Goal: Task Accomplishment & Management: Manage account settings

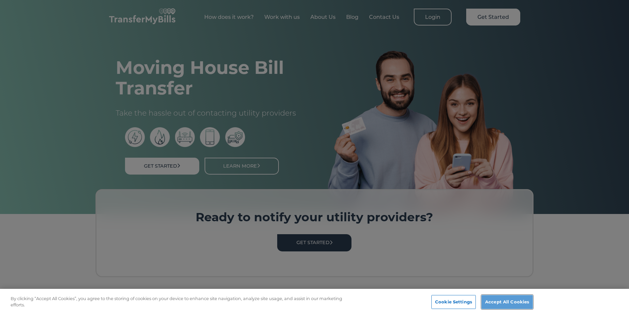
click at [493, 298] on button "Accept All Cookies" at bounding box center [507, 302] width 51 height 14
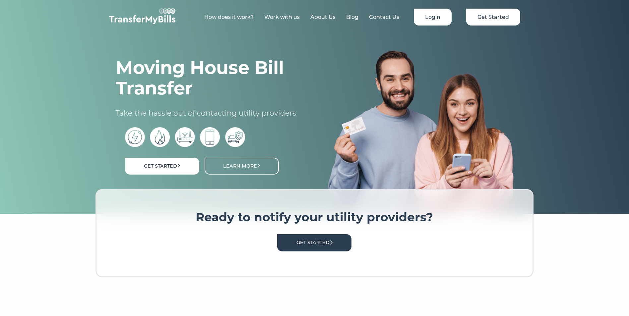
click at [429, 16] on link "Login" at bounding box center [433, 17] width 38 height 17
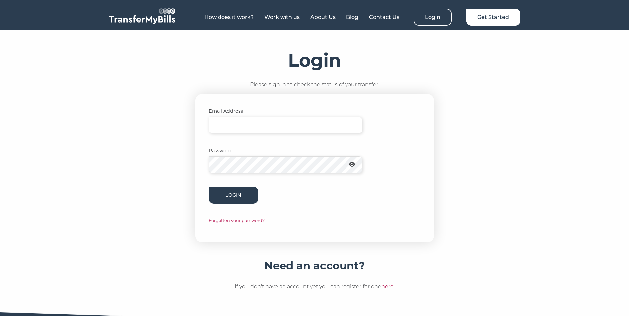
click at [276, 126] on input "Email Address" at bounding box center [286, 125] width 154 height 17
type input "[EMAIL_ADDRESS][DOMAIN_NAME]"
click at [228, 197] on button "Login" at bounding box center [234, 195] width 50 height 17
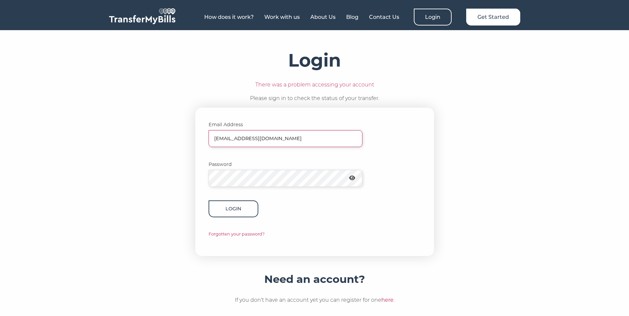
click at [251, 209] on button "Login" at bounding box center [234, 209] width 50 height 17
click at [354, 179] on icon at bounding box center [352, 177] width 6 height 5
click at [356, 180] on icon at bounding box center [352, 177] width 7 height 5
click at [355, 180] on icon at bounding box center [352, 177] width 6 height 5
click at [241, 214] on button "Login" at bounding box center [234, 209] width 50 height 17
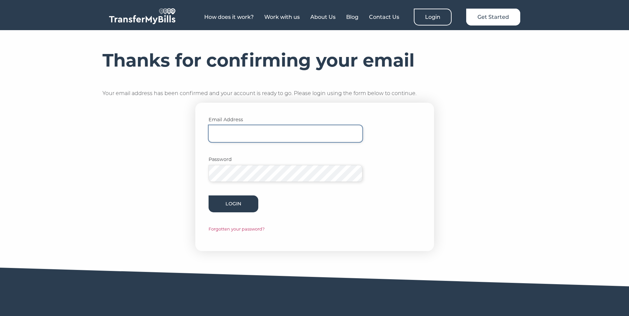
click at [259, 133] on input "Email Address" at bounding box center [286, 133] width 154 height 17
type input "[EMAIL_ADDRESS][DOMAIN_NAME]"
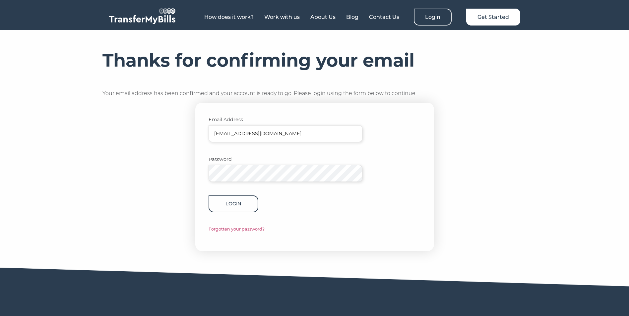
click at [239, 208] on button "Login" at bounding box center [234, 204] width 50 height 17
click at [237, 203] on button "Login" at bounding box center [234, 204] width 50 height 17
click at [435, 16] on link "Login" at bounding box center [433, 17] width 38 height 17
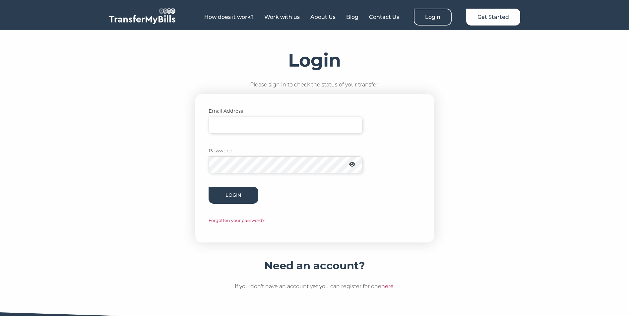
click at [249, 124] on input "Email Address" at bounding box center [286, 125] width 154 height 17
type input "[EMAIL_ADDRESS][DOMAIN_NAME]"
click at [235, 197] on button "Login" at bounding box center [234, 195] width 50 height 17
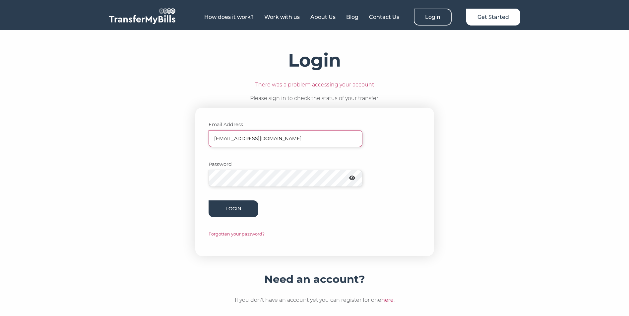
click at [382, 221] on form "Email Address lysliu@winkworth.com Password Login Forgotten your password?" at bounding box center [315, 179] width 212 height 117
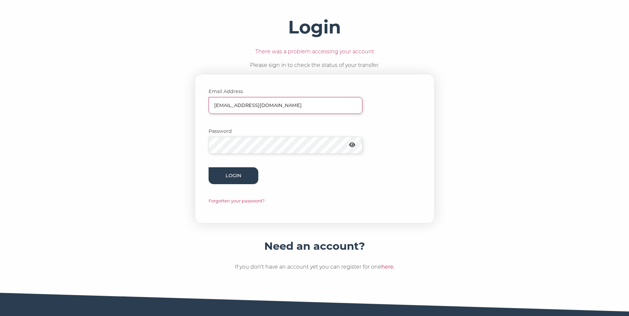
click at [251, 201] on link "Forgotten your password?" at bounding box center [237, 201] width 56 height 5
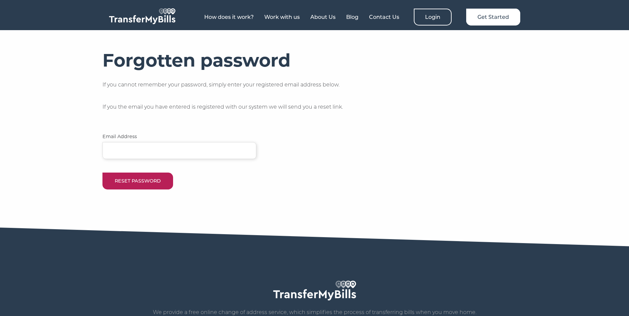
click at [202, 149] on input "email" at bounding box center [179, 150] width 154 height 17
type input "lysliu@winkworth.com"
click at [141, 184] on button "Reset Password" at bounding box center [137, 181] width 71 height 17
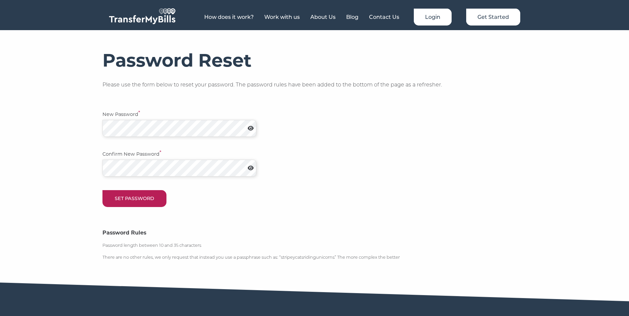
click at [437, 11] on link "Login" at bounding box center [433, 17] width 38 height 17
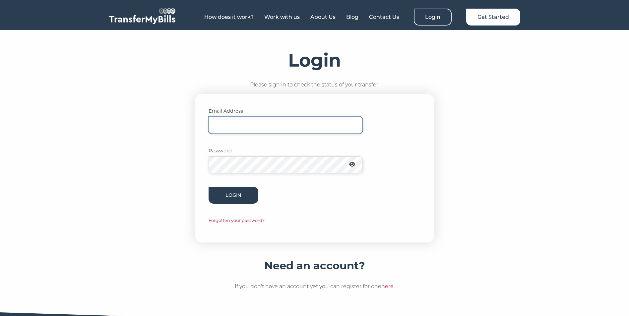
click at [253, 126] on input "Email Address" at bounding box center [286, 125] width 154 height 17
type input "lysliu@winkworth.com"
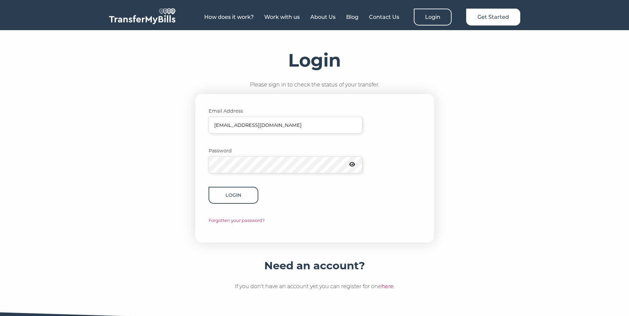
click at [248, 192] on button "Login" at bounding box center [234, 195] width 50 height 17
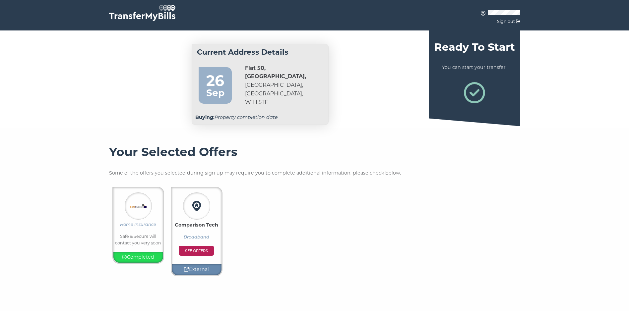
click at [361, 204] on div "Home Insurance Safe & Secure will contact you very soon Completed Comparison Te…" at bounding box center [314, 231] width 411 height 99
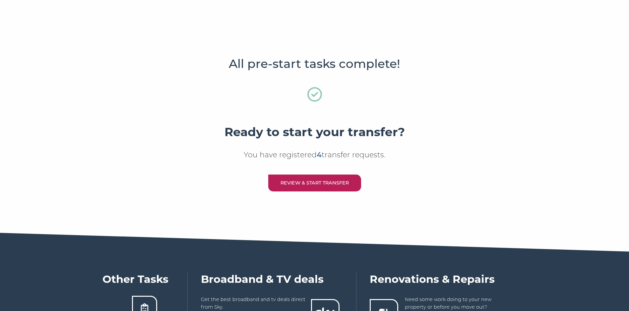
scroll to position [298, 0]
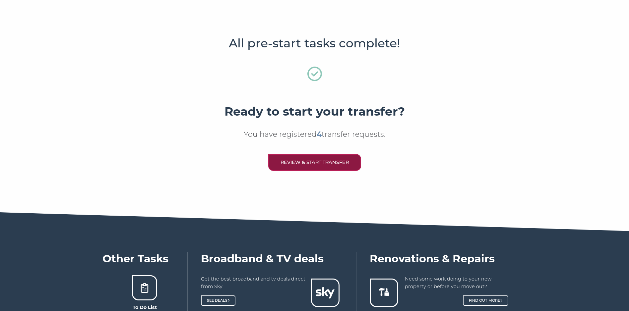
click at [318, 166] on link "Review & Start Transfer" at bounding box center [314, 162] width 93 height 17
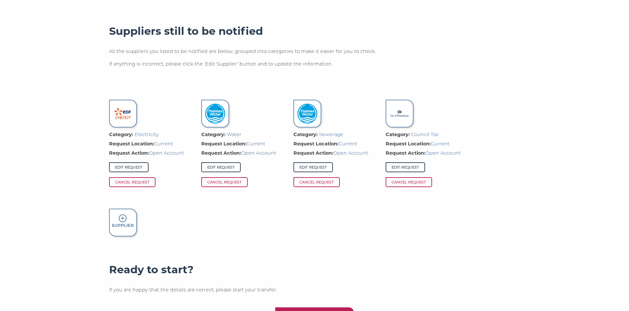
scroll to position [398, 0]
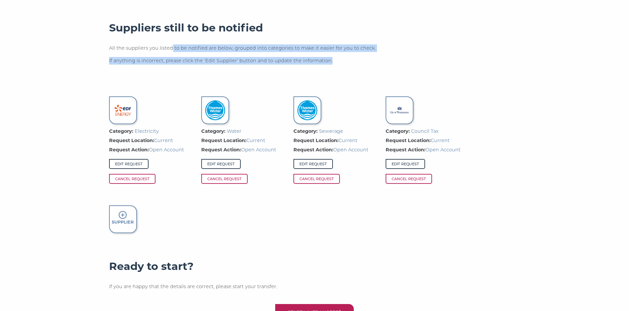
drag, startPoint x: 171, startPoint y: 51, endPoint x: 367, endPoint y: 57, distance: 196.1
click at [367, 57] on div "Suppliers still to be notified All the suppliers you listed to be notified are …" at bounding box center [314, 45] width 411 height 49
drag, startPoint x: 367, startPoint y: 57, endPoint x: 340, endPoint y: 71, distance: 30.4
click at [340, 71] on div "Requests already completed These are the transfers that you marked as already h…" at bounding box center [314, 116] width 424 height 420
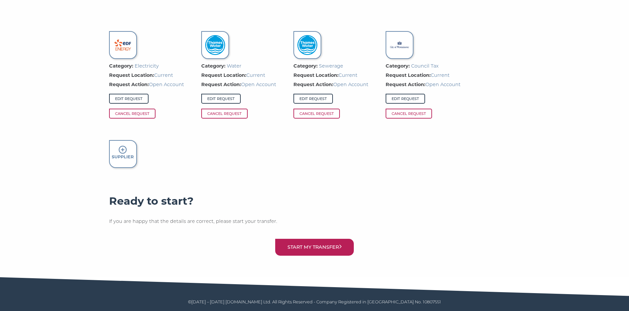
scroll to position [467, 0]
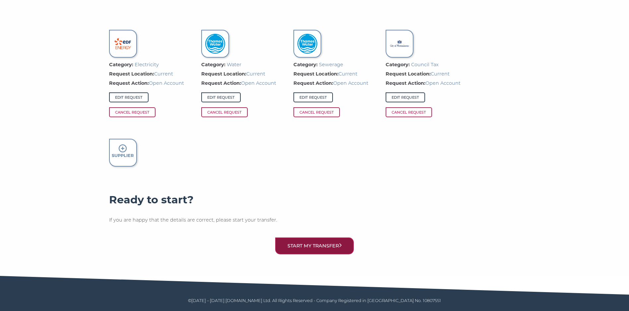
click at [298, 246] on button "Start my transfer" at bounding box center [314, 246] width 79 height 17
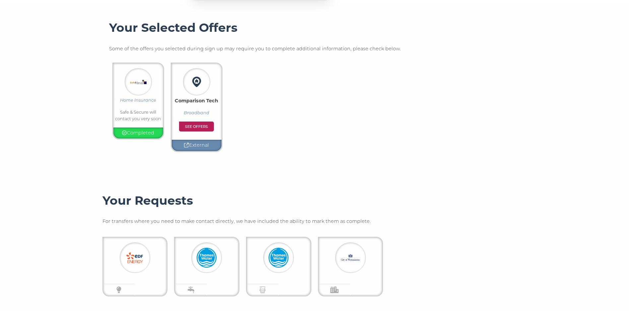
scroll to position [232, 0]
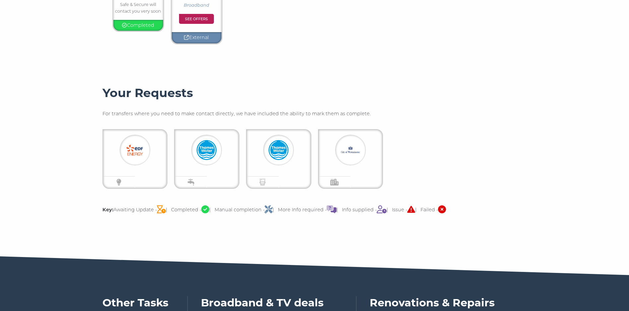
click at [415, 210] on icon at bounding box center [411, 210] width 8 height 8
click at [364, 162] on div at bounding box center [350, 150] width 31 height 31
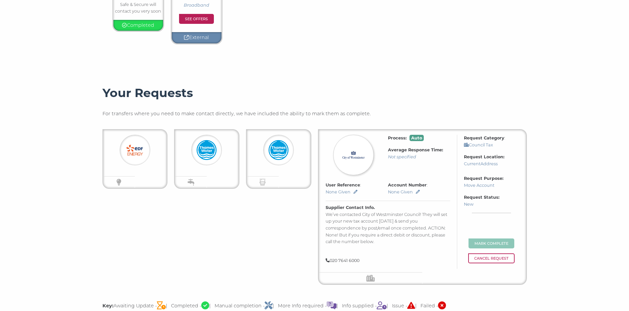
click at [145, 155] on img at bounding box center [135, 150] width 20 height 20
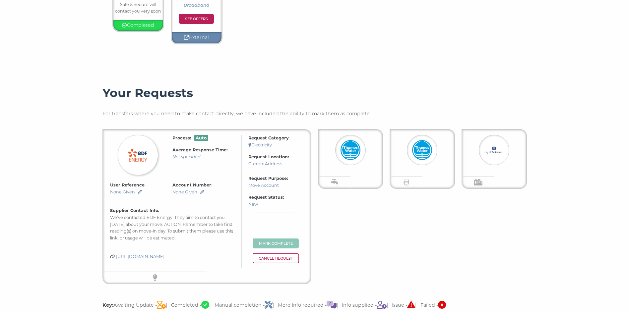
click at [93, 162] on section "Your Requests For transfers where you need to make contact directly, we have in…" at bounding box center [314, 201] width 629 height 270
click at [474, 231] on div "Process: Auto Average Response Time: Not specified Request Category : Electrici…" at bounding box center [314, 206] width 424 height 155
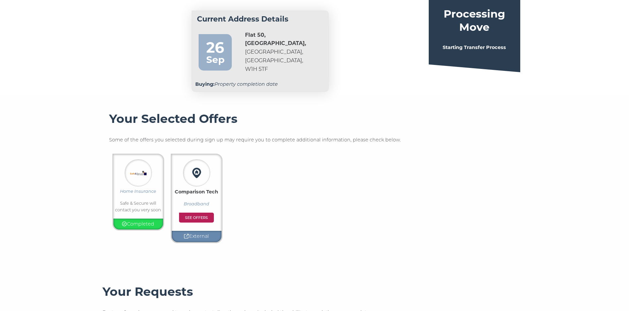
scroll to position [265, 0]
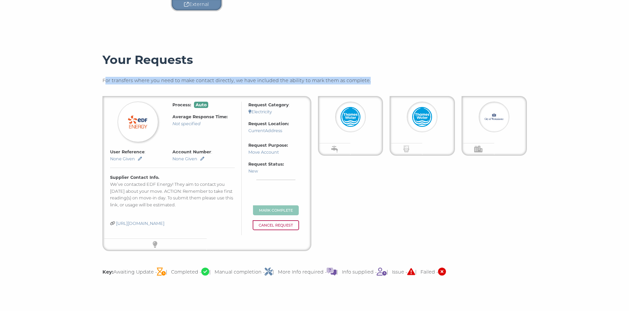
drag, startPoint x: 108, startPoint y: 83, endPoint x: 380, endPoint y: 76, distance: 272.3
click at [380, 76] on div "Your Requests For transfers where you need to make contact directly, we have in…" at bounding box center [314, 168] width 424 height 230
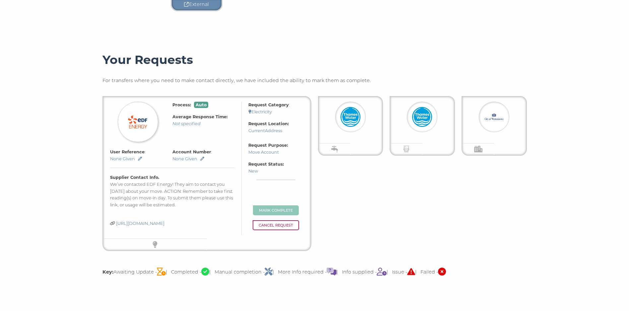
click at [308, 73] on div "Your Requests For transfers where you need to make contact directly, we have in…" at bounding box center [314, 168] width 424 height 230
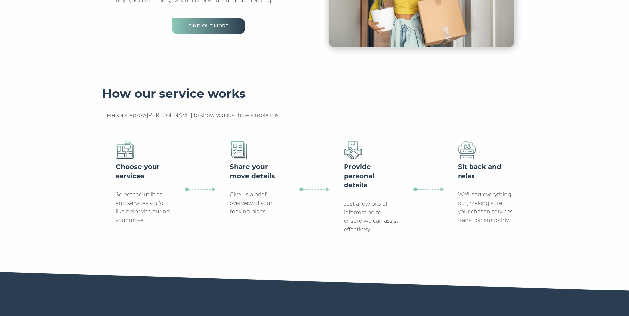
scroll to position [232, 0]
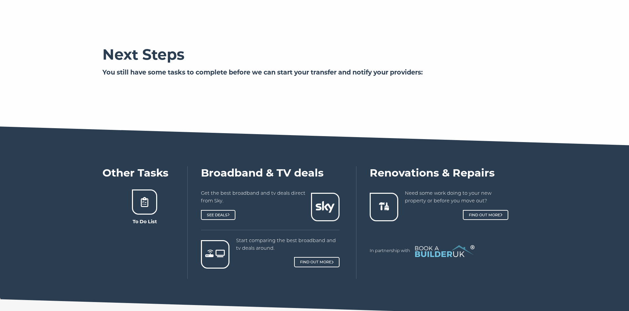
scroll to position [398, 0]
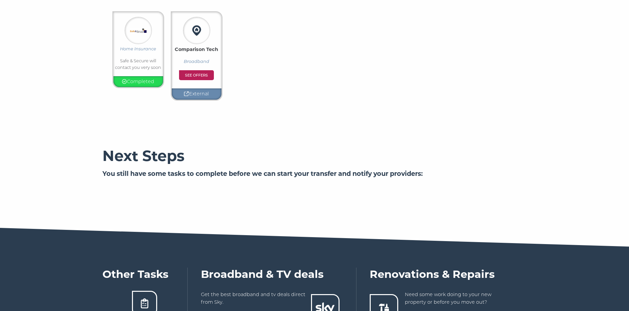
scroll to position [199, 0]
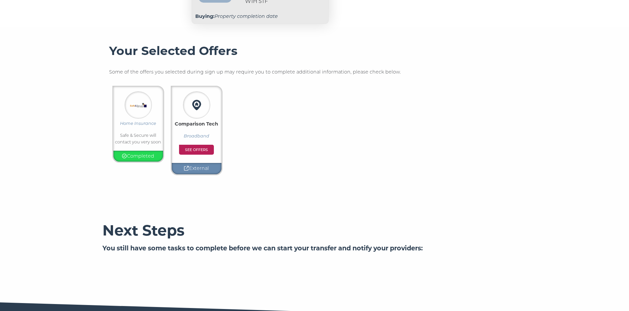
scroll to position [99, 0]
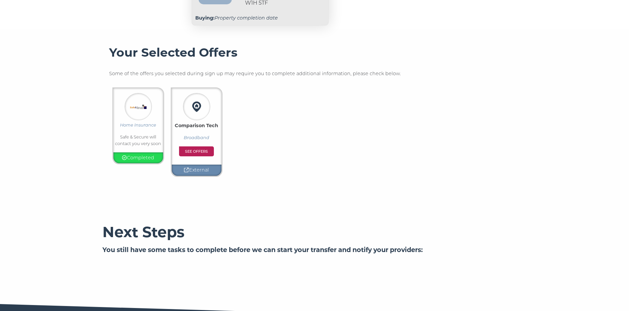
click at [134, 155] on div "Completed" at bounding box center [138, 158] width 50 height 11
click at [136, 160] on p "Completed" at bounding box center [138, 158] width 46 height 8
click at [198, 154] on link "See offers" at bounding box center [196, 152] width 35 height 10
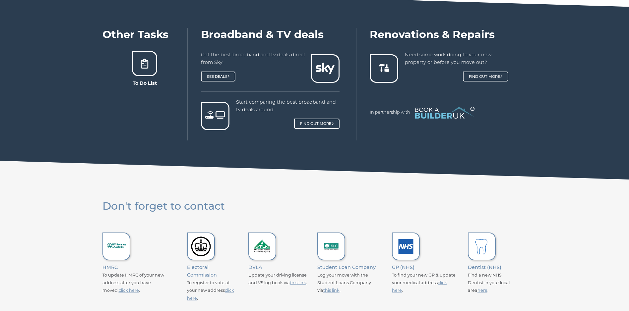
scroll to position [475, 0]
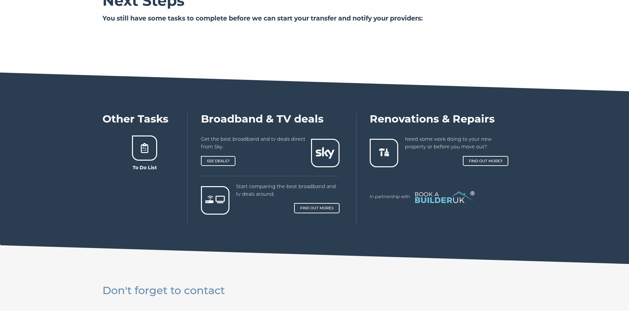
scroll to position [332, 0]
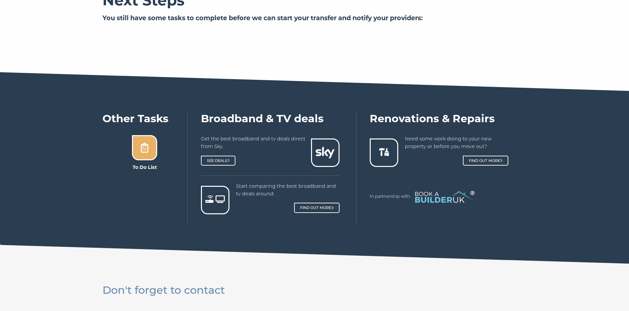
click at [145, 153] on icon at bounding box center [145, 148] width 10 height 10
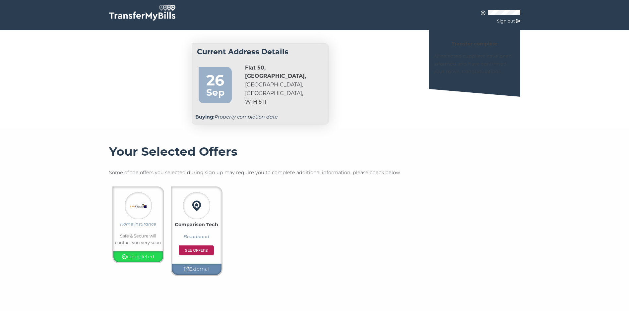
scroll to position [0, 0]
click at [234, 87] on link "26 Sep" at bounding box center [215, 86] width 46 height 50
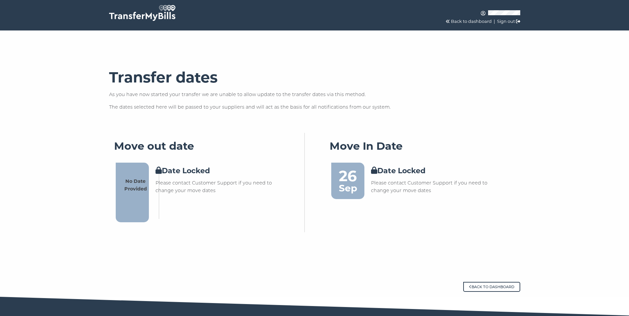
scroll to position [16, 0]
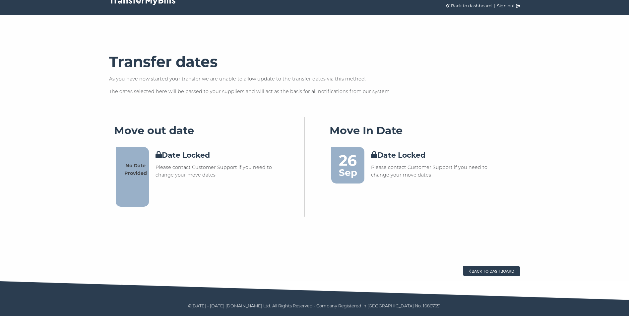
click at [488, 268] on link "Back to dashboard" at bounding box center [491, 272] width 57 height 10
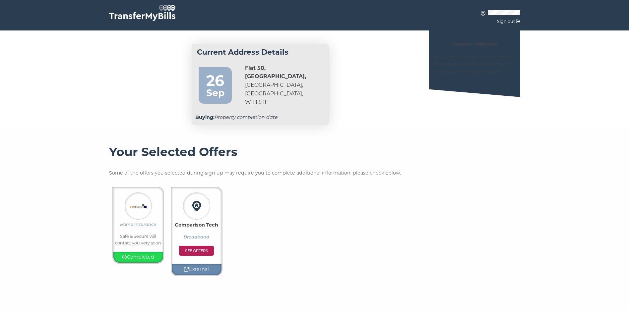
drag, startPoint x: 241, startPoint y: 66, endPoint x: 290, endPoint y: 103, distance: 61.0
click at [290, 103] on div "Flat 50, Cumberland Mansions, Seymour Place, London, W1H 5TF" at bounding box center [275, 87] width 75 height 46
copy address "Flat 50, Cumberland Mansions, Seymour Place, London, W1H 5TF"
click at [254, 99] on address "Flat 50, Cumberland Mansions, Seymour Place, London, W1H 5TF" at bounding box center [275, 85] width 61 height 43
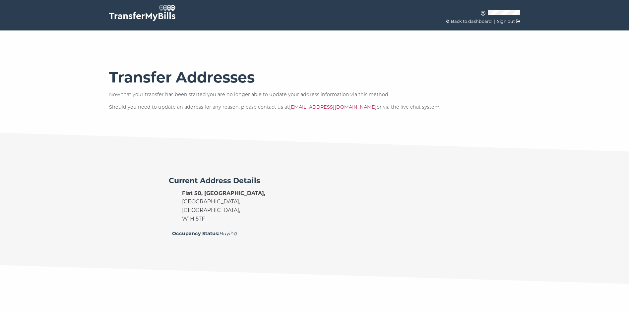
drag, startPoint x: 183, startPoint y: 209, endPoint x: 210, endPoint y: 222, distance: 29.4
click at [210, 222] on address "[STREET_ADDRESS]" at bounding box center [223, 206] width 83 height 34
copy address "[STREET_ADDRESS]"
click at [348, 188] on div "Current Address Details [STREET_ADDRESS] Occupancy Status: Buying" at bounding box center [314, 209] width 305 height 72
